Goal: Navigation & Orientation: Go to known website

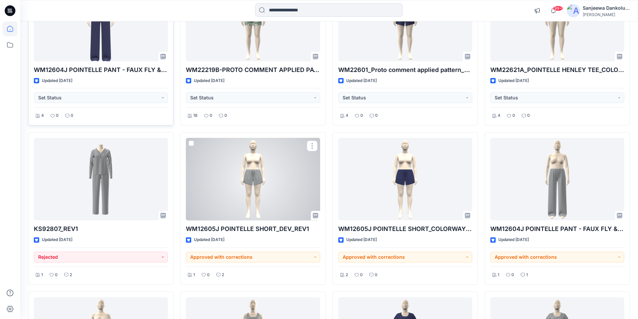
scroll to position [1016, 0]
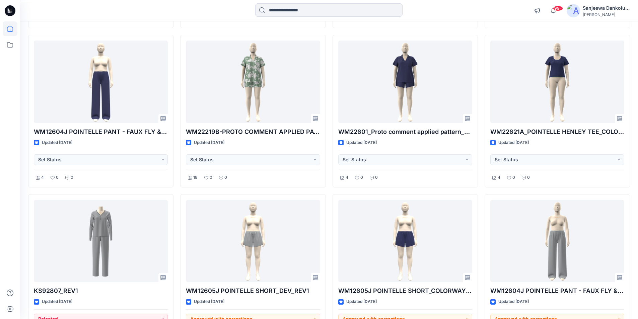
click at [12, 10] on icon at bounding box center [10, 10] width 11 height 21
